Goal: Find specific page/section: Find specific page/section

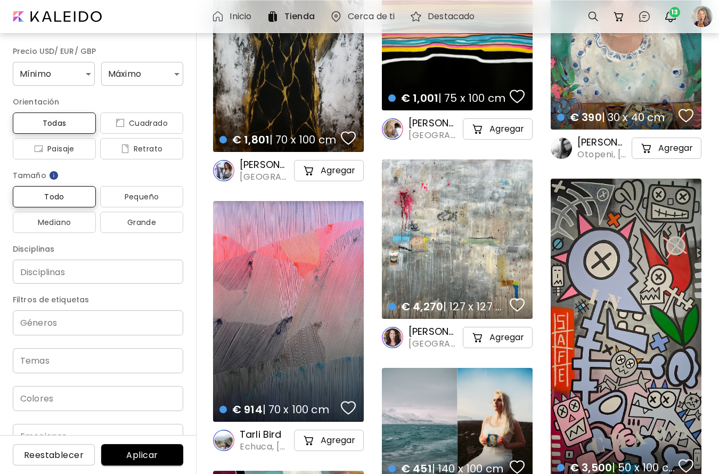
scroll to position [162, 0]
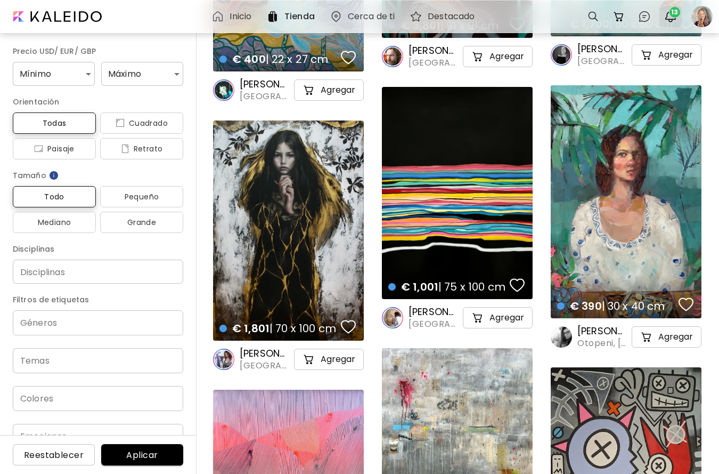
click at [671, 13] on span "13" at bounding box center [675, 12] width 11 height 11
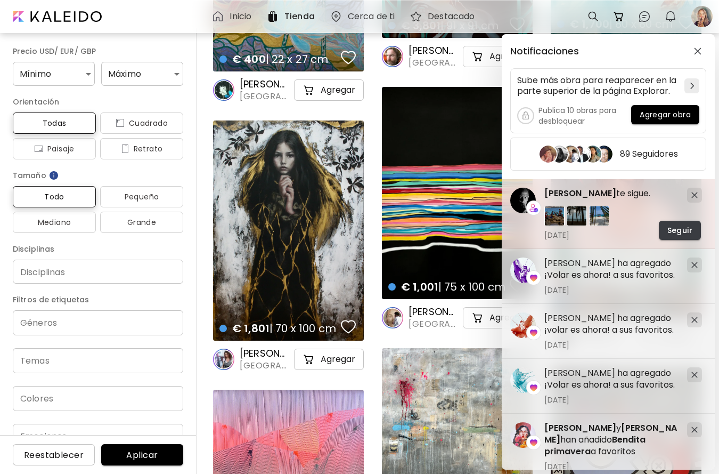
click at [676, 230] on span "Seguir" at bounding box center [679, 230] width 25 height 11
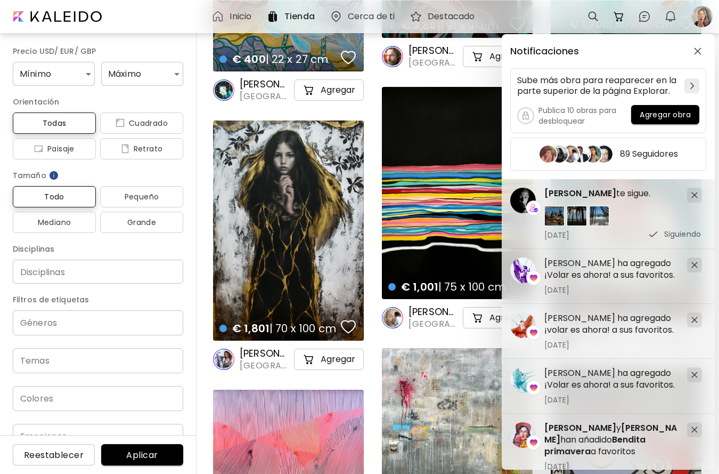
scroll to position [0, 0]
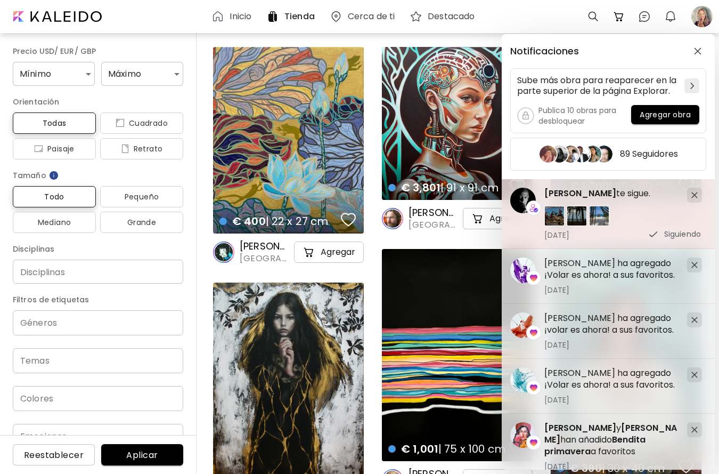
click at [590, 195] on span "[PERSON_NAME]" at bounding box center [580, 193] width 72 height 12
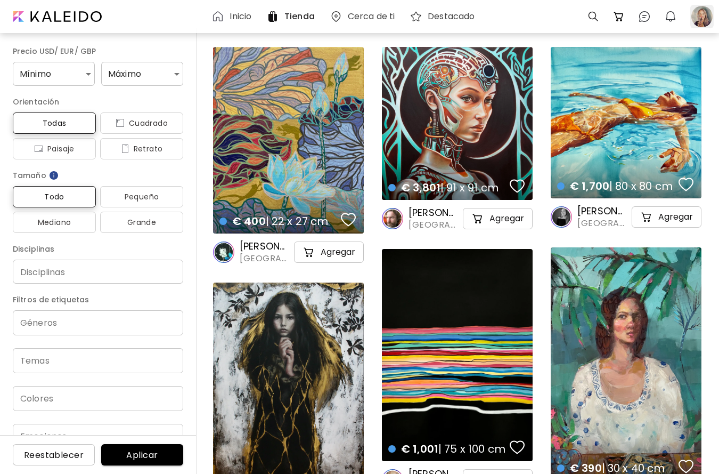
click at [704, 17] on div at bounding box center [701, 16] width 23 height 23
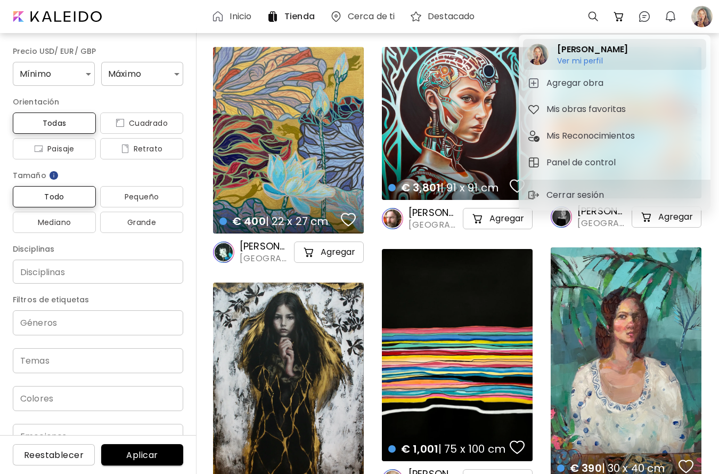
click at [584, 60] on h6 "Ver mi perfil" at bounding box center [592, 61] width 71 height 10
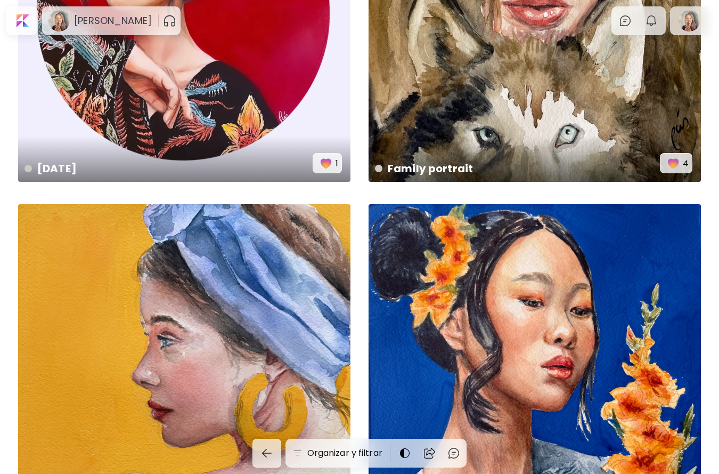
scroll to position [4398, 0]
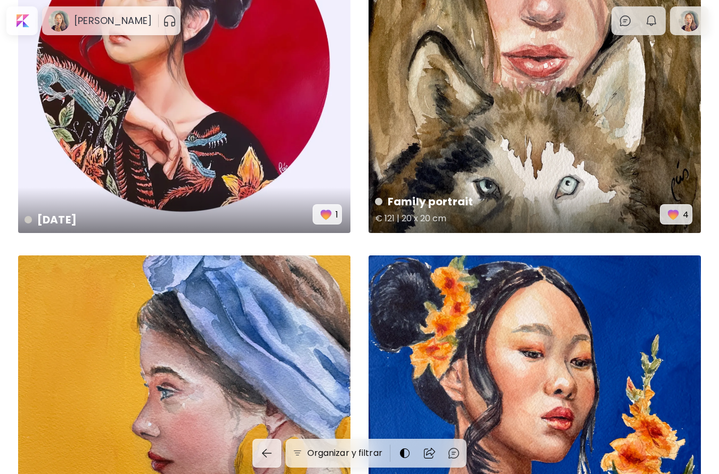
click at [547, 142] on div "Family portrait € 121 | 20 x 20 cm 4" at bounding box center [535, 66] width 332 height 332
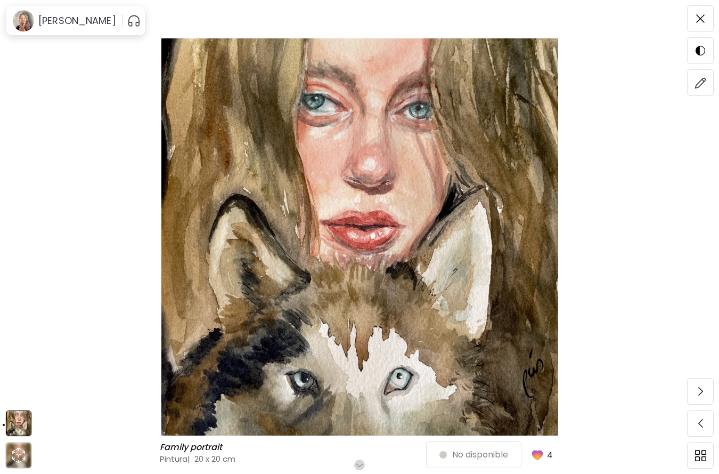
scroll to position [26, 0]
click at [483, 451] on div "No disponible 4" at bounding box center [499, 455] width 120 height 26
click at [482, 469] on div "Family portrait Family portrait Pintura | 20 x 20 cm Desplázate para ver más No…" at bounding box center [359, 237] width 719 height 474
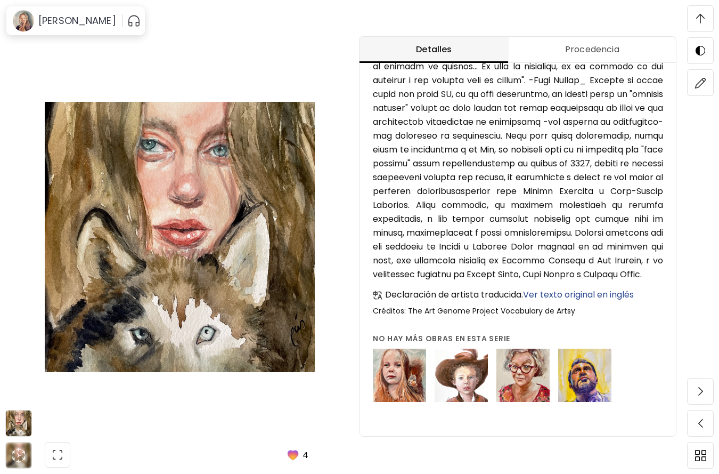
scroll to position [239, 0]
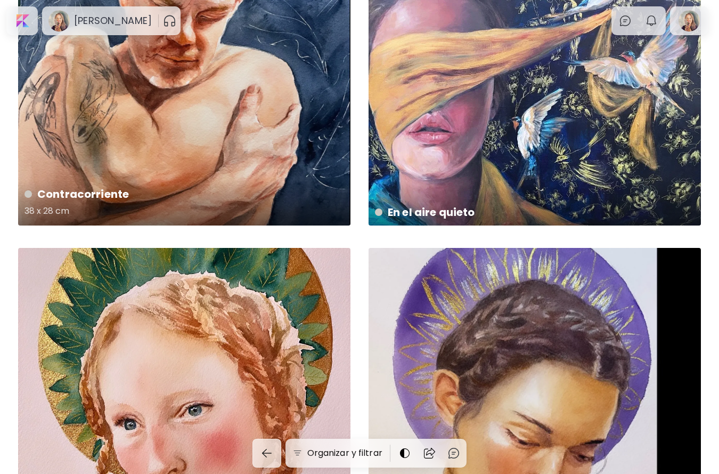
scroll to position [5117, 0]
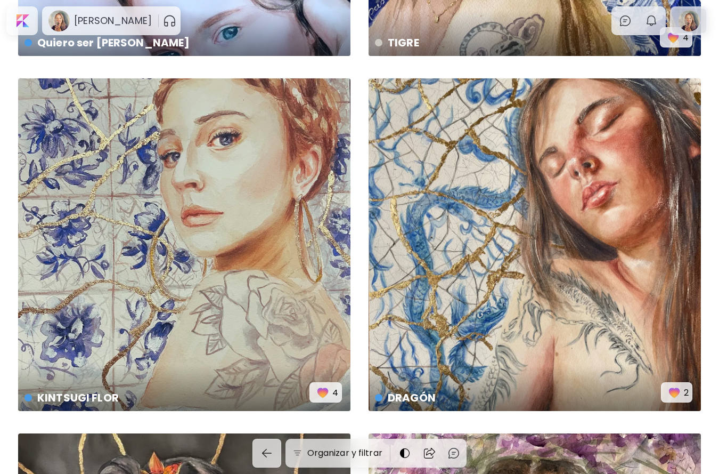
click at [690, 23] on div at bounding box center [689, 21] width 34 height 25
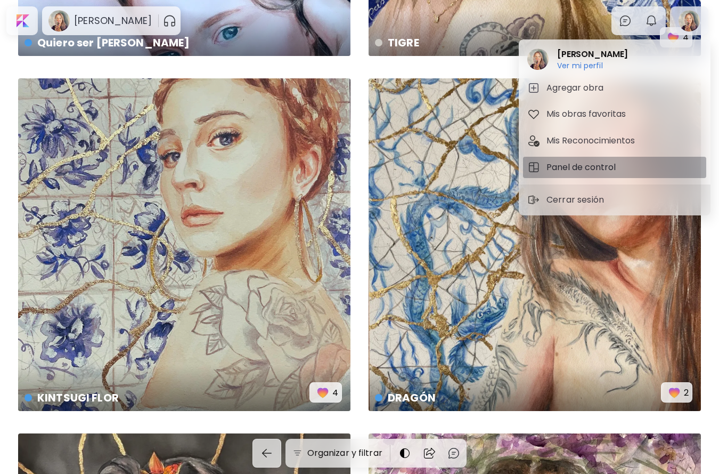
click at [584, 167] on h5 "Panel de control" at bounding box center [583, 167] width 72 height 13
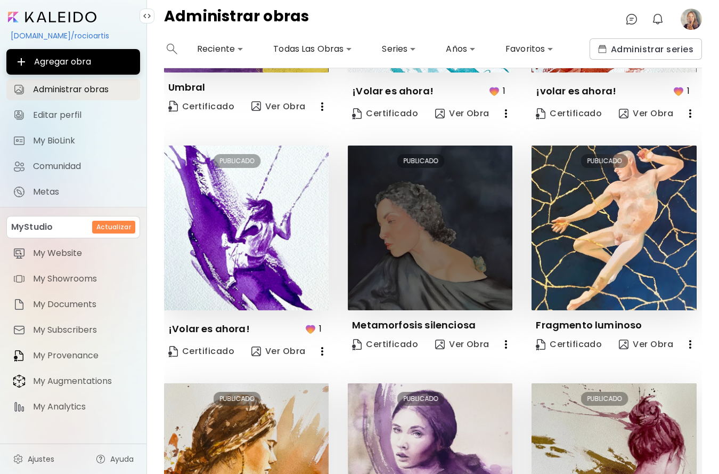
scroll to position [189, 0]
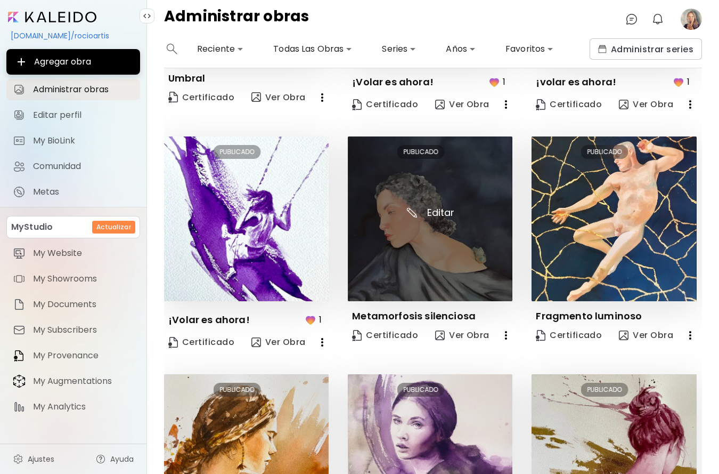
click at [458, 248] on img at bounding box center [430, 218] width 165 height 165
